Goal: Find specific page/section

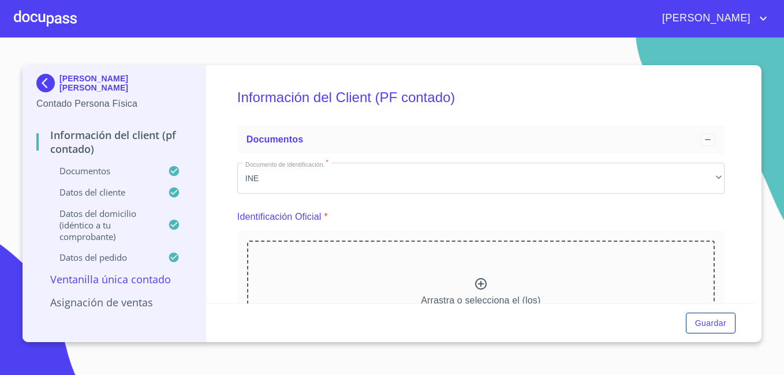
click at [25, 14] on div at bounding box center [45, 18] width 63 height 37
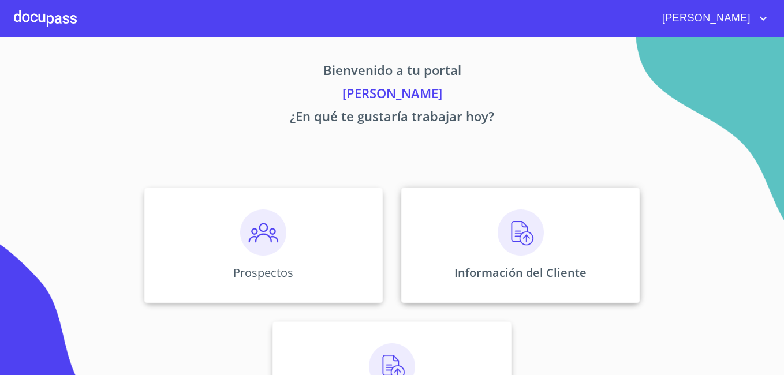
click at [502, 230] on img at bounding box center [521, 233] width 46 height 46
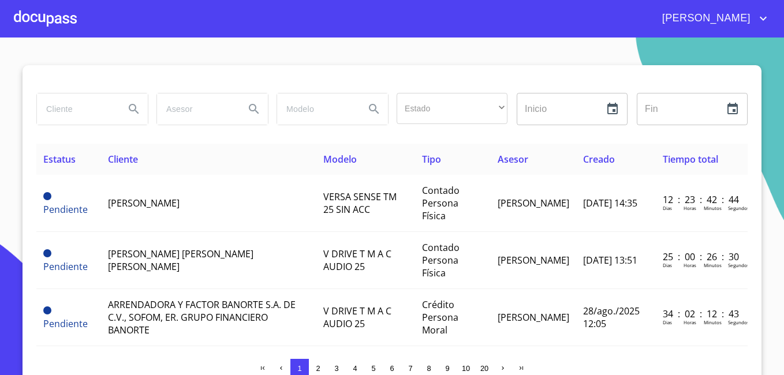
click at [72, 112] on input "search" at bounding box center [76, 109] width 79 height 31
type input "[PERSON_NAME]"
click at [129, 106] on icon "Search" at bounding box center [134, 109] width 10 height 10
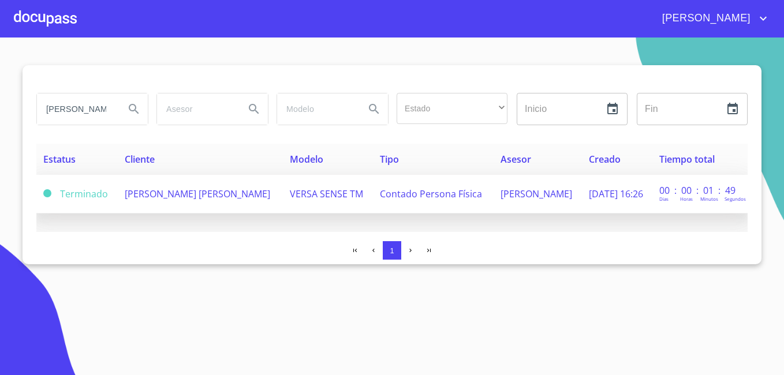
click at [232, 193] on span "[PERSON_NAME] [PERSON_NAME]" at bounding box center [197, 194] width 145 height 13
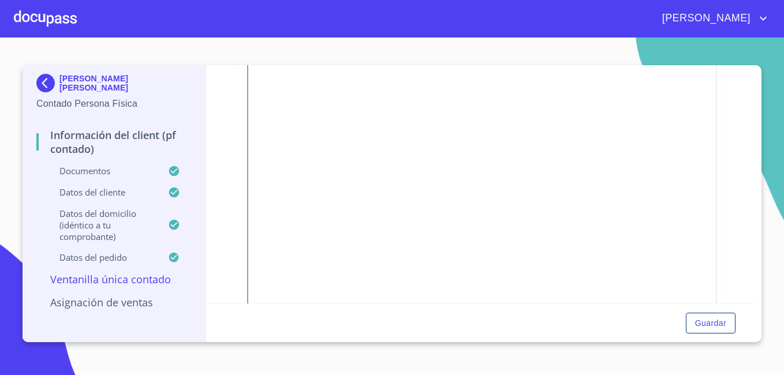
scroll to position [693, 0]
